Goal: Task Accomplishment & Management: Manage account settings

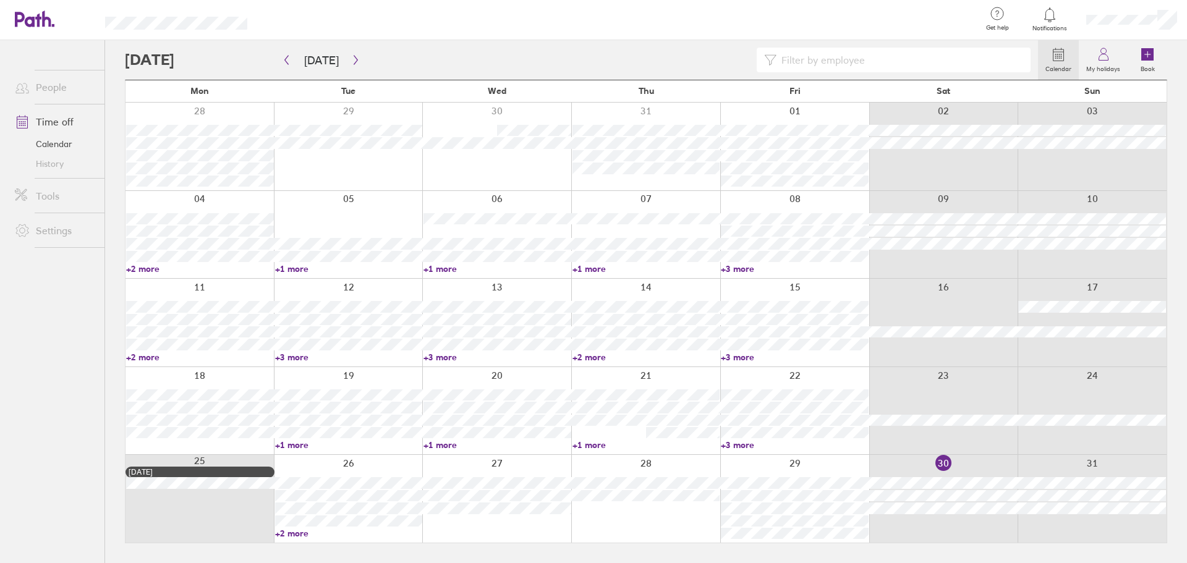
click at [299, 534] on link "+2 more" at bounding box center [349, 533] width 148 height 11
click at [354, 61] on icon "button" at bounding box center [355, 60] width 9 height 10
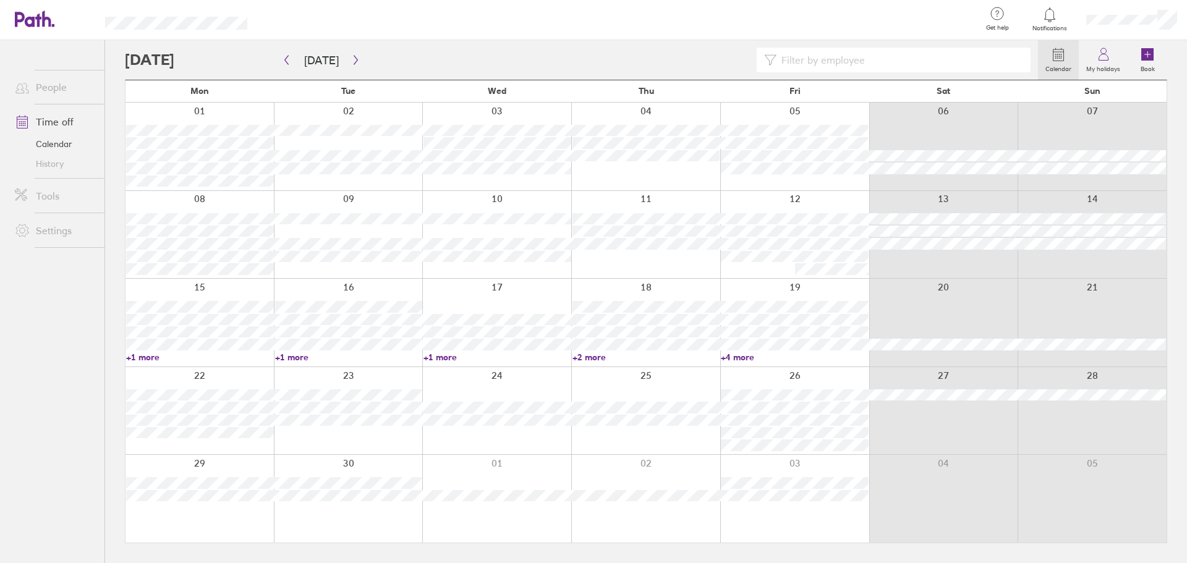
click at [589, 357] on link "+2 more" at bounding box center [647, 357] width 148 height 11
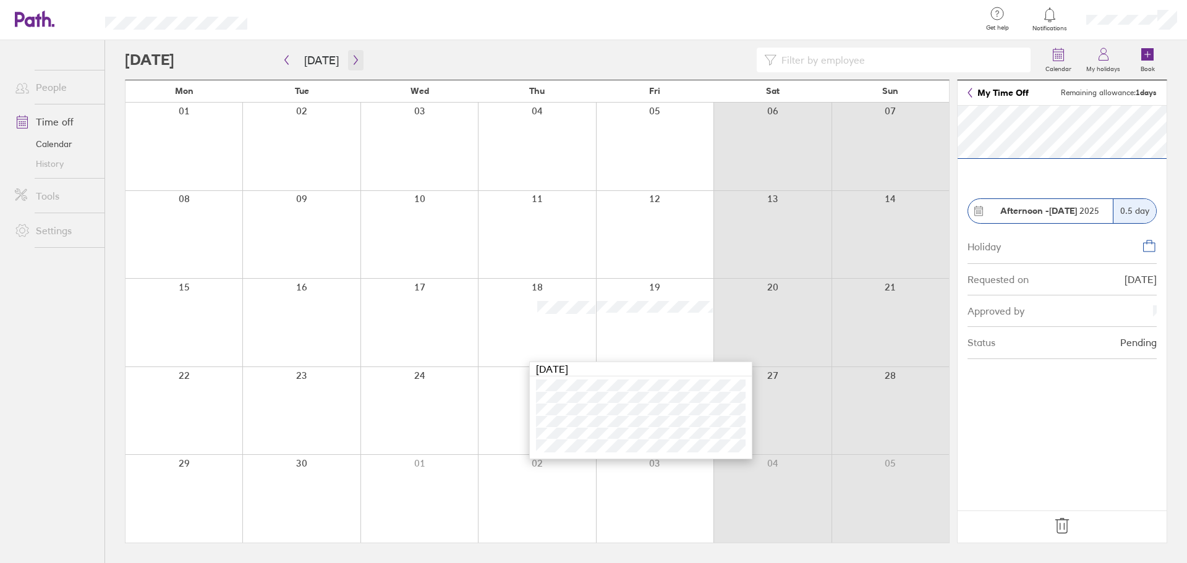
click at [352, 61] on icon "button" at bounding box center [355, 60] width 9 height 10
